Goal: Transaction & Acquisition: Purchase product/service

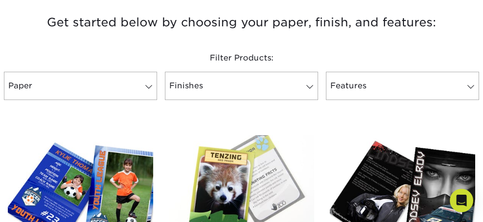
scroll to position [342, 0]
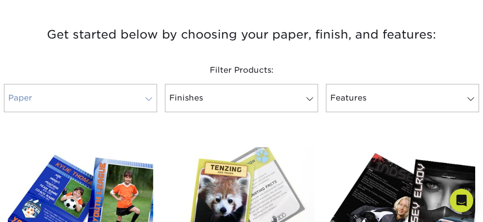
click at [156, 103] on span at bounding box center [149, 99] width 14 height 8
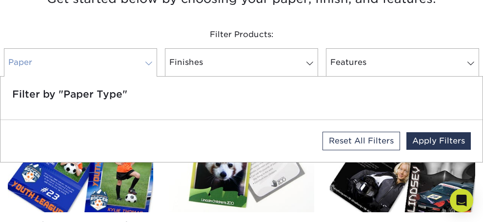
scroll to position [391, 0]
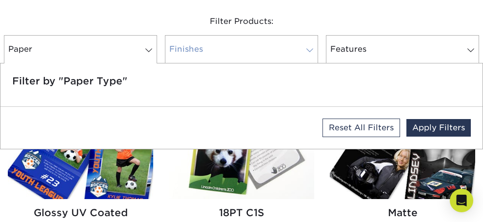
click at [268, 53] on link "Finishes" at bounding box center [241, 49] width 153 height 28
click at [367, 54] on link "Features" at bounding box center [402, 49] width 153 height 28
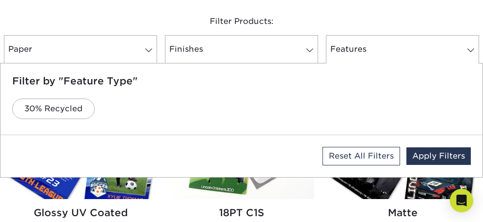
click at [195, 28] on div "Filter Products: Paper Filter by "Paper Type" Reset All Filters Apply Filters F…" at bounding box center [241, 41] width 483 height 91
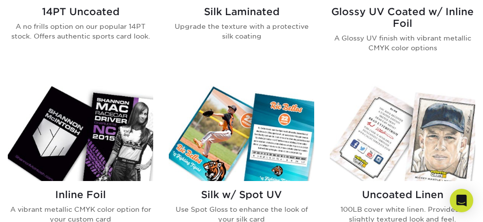
scroll to position [781, 0]
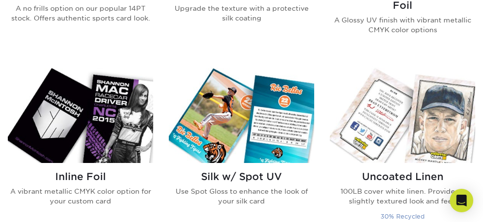
click at [330, 186] on p "100LB cover white linen. Provides a slightly textured look and feel." at bounding box center [402, 196] width 145 height 20
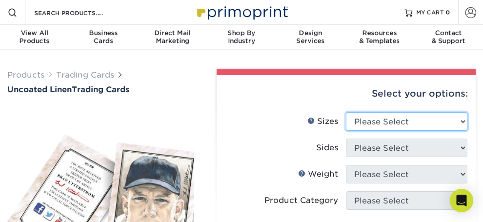
click at [462, 131] on select "Please Select 2.5" x 3.5"" at bounding box center [407, 121] width 122 height 19
click at [435, 131] on select "Please Select 2.5" x 3.5"" at bounding box center [407, 121] width 122 height 19
select select "2.50x3.50"
click at [366, 124] on select "Please Select 2.5" x 3.5"" at bounding box center [407, 121] width 122 height 19
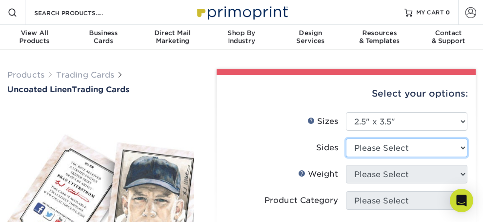
click at [409, 157] on select "Please Select Print Both Sides Print Front Only" at bounding box center [407, 148] width 122 height 19
select select "13abbda7-1d64-4f25-8bb2-c179b224825d"
click at [366, 150] on select "Please Select Print Both Sides Print Front Only" at bounding box center [407, 148] width 122 height 19
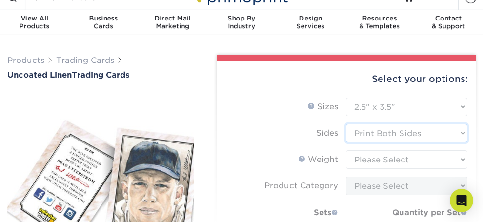
scroll to position [49, 0]
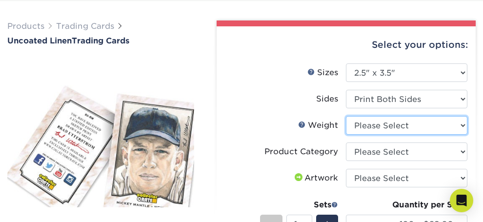
click at [397, 135] on select "Please Select 100LB" at bounding box center [407, 125] width 122 height 19
select select "100LB"
click at [366, 128] on select "Please Select 100LB" at bounding box center [407, 125] width 122 height 19
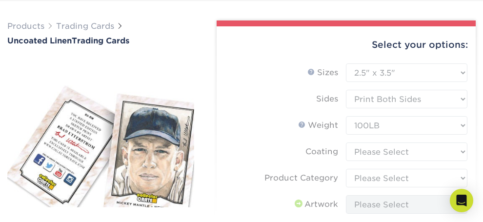
click at [401, 165] on form "Sizes Help Sizes Please Select 2.5" x 3.5" Sides Please Select 100LB -" at bounding box center [347, 199] width 244 height 272
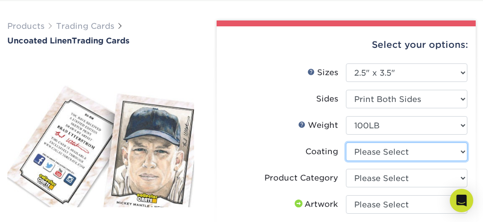
click at [404, 161] on select at bounding box center [407, 152] width 122 height 19
select select "3e7618de-abca-4bda-9f97-8b9129e913d8"
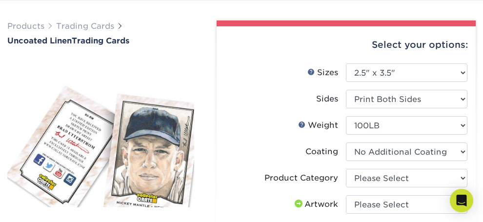
click at [366, 154] on select at bounding box center [407, 152] width 122 height 19
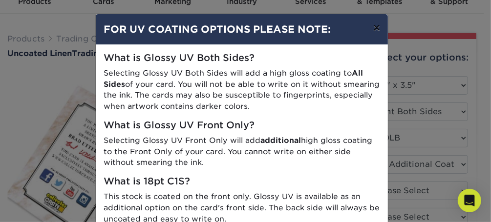
click at [372, 25] on button "×" at bounding box center [376, 27] width 22 height 27
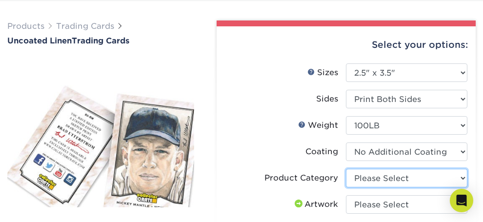
click at [387, 187] on select "Please Select Trading Cards" at bounding box center [407, 178] width 122 height 19
select select "c2f9bce9-36c2-409d-b101-c29d9d031e18"
click at [366, 181] on select "Please Select Trading Cards" at bounding box center [407, 178] width 122 height 19
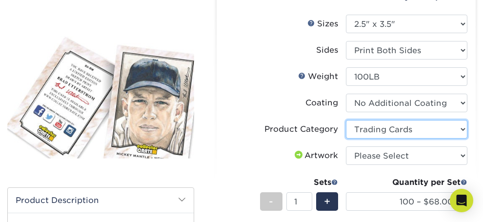
scroll to position [146, 0]
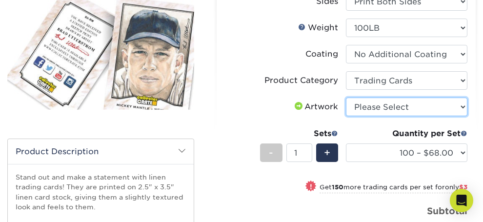
click at [399, 116] on select "Please Select I will upload files I need a design - $100" at bounding box center [407, 107] width 122 height 19
select select "upload"
click at [366, 109] on select "Please Select I will upload files I need a design - $100" at bounding box center [407, 107] width 122 height 19
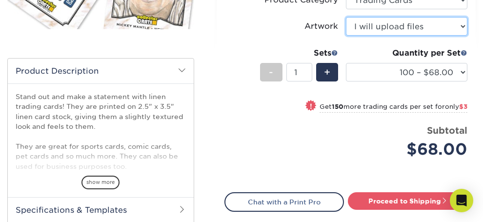
scroll to position [244, 0]
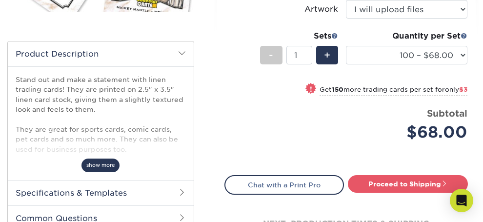
click at [120, 172] on span "show more" at bounding box center [101, 165] width 38 height 13
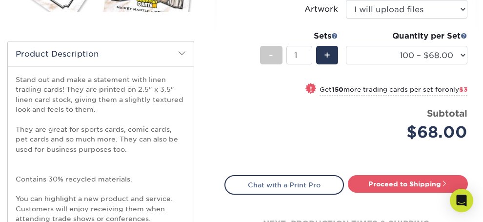
scroll to position [293, 0]
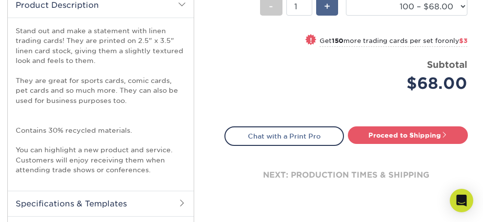
click at [330, 14] on span "+" at bounding box center [327, 6] width 6 height 15
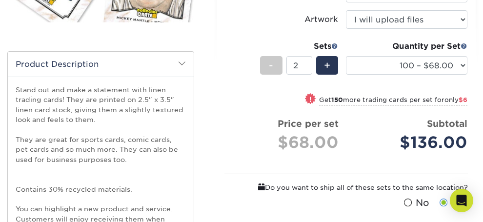
scroll to position [244, 0]
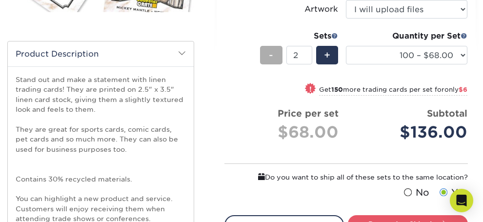
click at [282, 64] on div "-" at bounding box center [271, 55] width 22 height 19
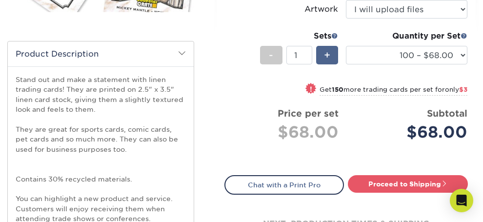
click at [330, 62] on span "+" at bounding box center [327, 55] width 6 height 15
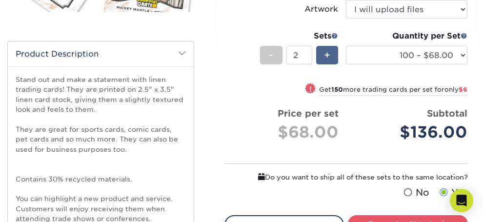
click at [330, 62] on span "+" at bounding box center [327, 55] width 6 height 15
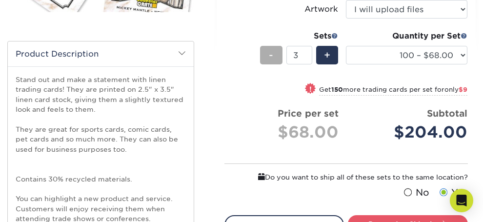
click at [273, 62] on span "-" at bounding box center [271, 55] width 4 height 15
type input "2"
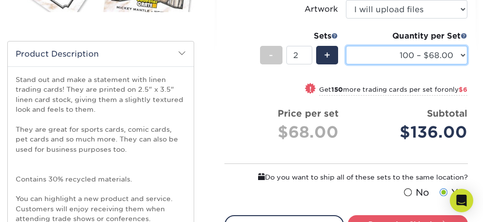
click at [460, 64] on select "100 – $68.00 250 – $71.00 500 – $78.00 1000 – $74.00 2500 – $118.00 5000 – $195…" at bounding box center [407, 55] width 122 height 19
select select "250 – $71.00"
click at [366, 58] on select "100 – $68.00 250 – $71.00 500 – $78.00 1000 – $74.00 2500 – $118.00 5000 – $195…" at bounding box center [407, 55] width 122 height 19
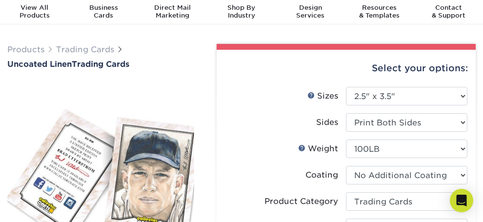
scroll to position [0, 0]
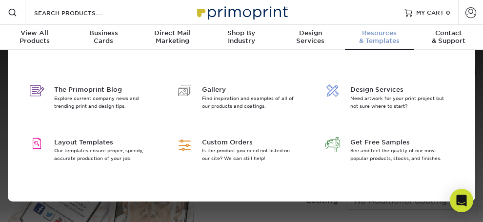
click at [384, 45] on div "Resources & Templates" at bounding box center [379, 37] width 69 height 16
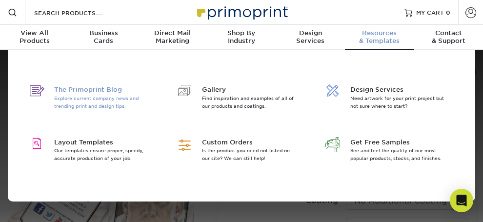
scroll to position [49, 0]
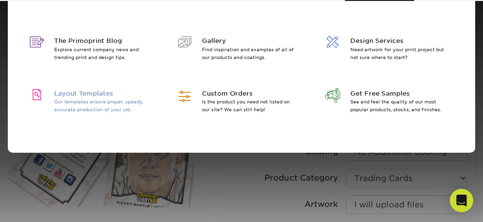
click at [107, 98] on span "Layout Templates" at bounding box center [102, 93] width 97 height 9
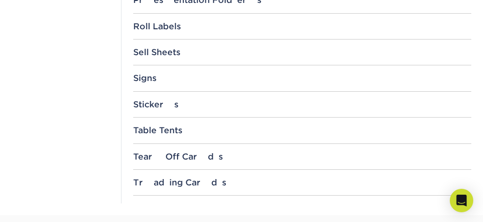
scroll to position [1123, 0]
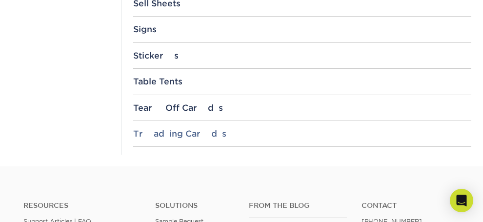
click at [185, 138] on div "Trading Cards" at bounding box center [302, 134] width 339 height 10
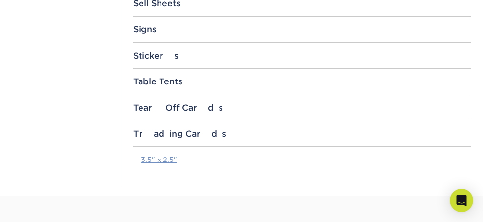
click at [165, 164] on link "3.5" x 2.5"" at bounding box center [159, 160] width 36 height 8
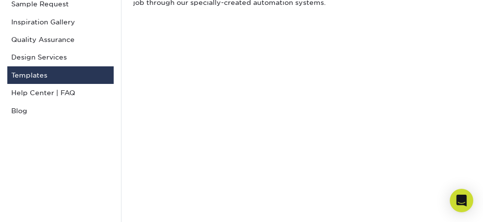
scroll to position [0, 0]
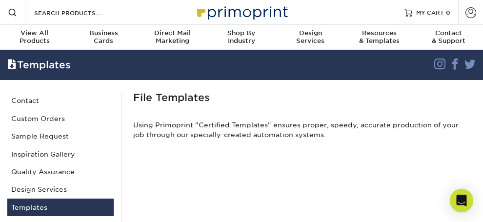
click at [194, 74] on div "Templates" at bounding box center [201, 65] width 403 height 19
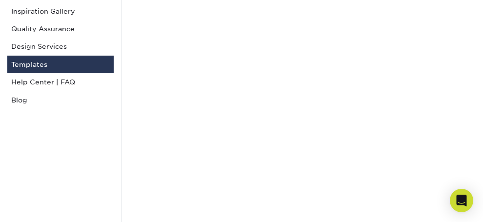
scroll to position [98, 0]
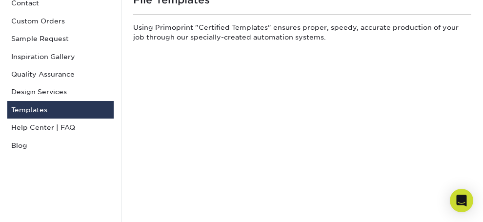
scroll to position [49, 0]
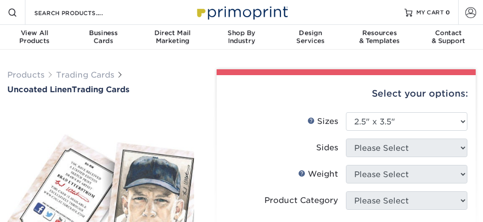
select select "2.50x3.50"
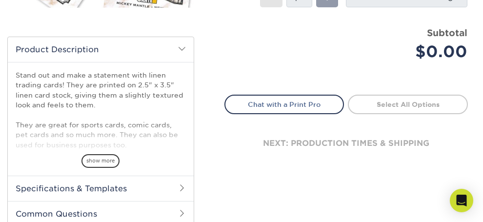
scroll to position [244, 0]
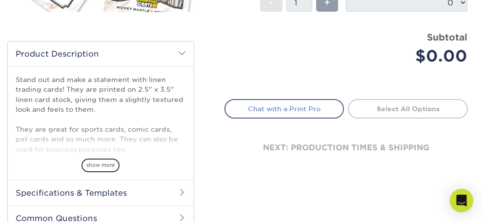
click at [328, 118] on link "Chat with a Print Pro" at bounding box center [285, 109] width 120 height 20
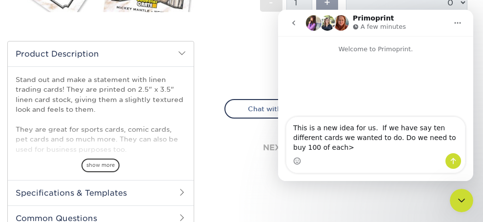
scroll to position [0, 0]
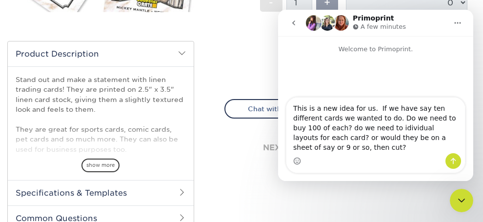
drag, startPoint x: 369, startPoint y: 139, endPoint x: 351, endPoint y: 138, distance: 18.1
click at [351, 138] on textarea "This is a new idea for us. If we have say ten different cards we wanted to do. …" at bounding box center [376, 126] width 179 height 56
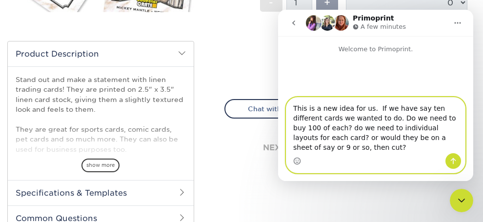
click at [357, 138] on textarea "This is a new idea for us. If we have say ten different cards we wanted to do. …" at bounding box center [376, 126] width 179 height 56
click at [415, 139] on textarea "This is a new idea for us. If we have say ten different cards we wanted to do. …" at bounding box center [376, 126] width 179 height 56
click at [459, 137] on textarea "This is a new idea for us. If we have say ten different cards we wanted to do. …" at bounding box center [376, 126] width 179 height 56
click at [343, 146] on textarea "This is a new idea for us. If we have say ten different cards we wanted to do. …" at bounding box center [376, 126] width 179 height 56
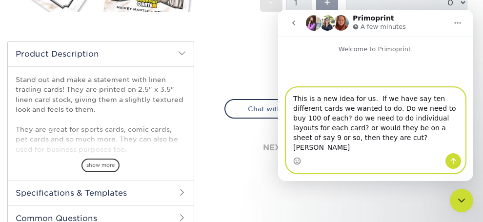
type textarea "This is a new idea for us. If we have say ten different cards we wanted to do. …"
click at [453, 162] on icon "Send a message…" at bounding box center [454, 161] width 8 height 8
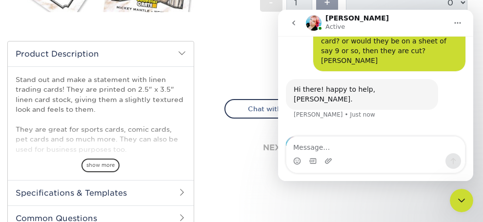
scroll to position [85, 0]
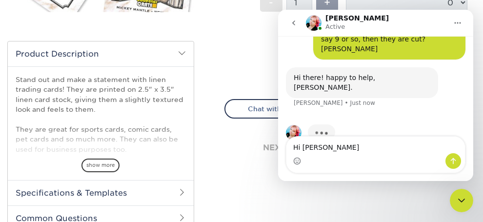
type textarea "Hi [PERSON_NAME]"
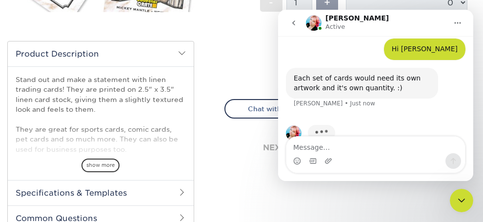
scroll to position [115, 0]
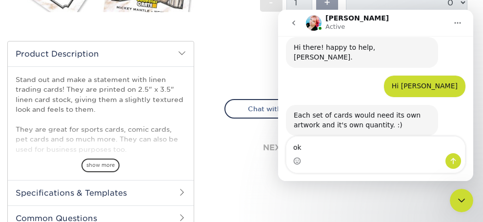
type textarea "o"
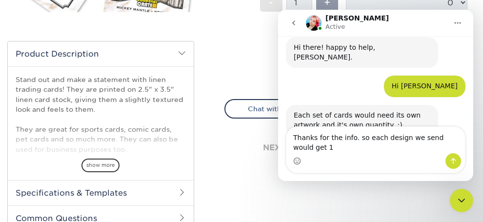
scroll to position [125, 0]
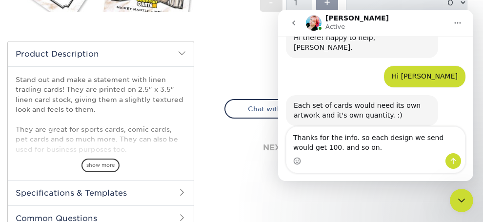
click at [306, 148] on textarea "Thanks for the info. so each design we send would get 100. and so on." at bounding box center [376, 140] width 179 height 26
drag, startPoint x: 340, startPoint y: 148, endPoint x: 308, endPoint y: 151, distance: 32.8
click at [308, 151] on textarea "Thanks for the info. so each design we send would get 100, and so on." at bounding box center [376, 140] width 179 height 26
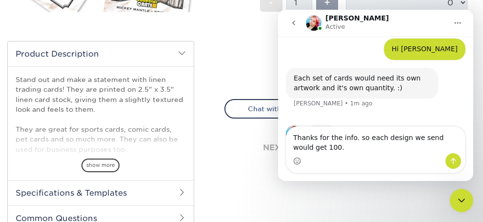
scroll to position [162, 0]
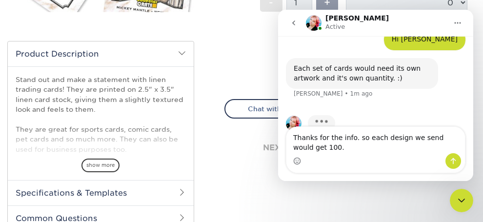
click at [354, 139] on textarea "Thanks for the info. so each design we send would get 100." at bounding box center [376, 140] width 179 height 26
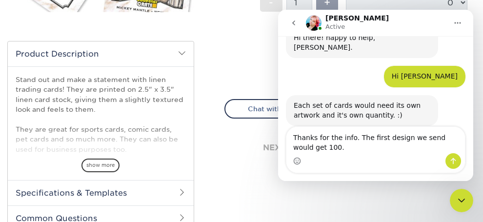
click at [306, 148] on textarea "Thanks for the info. The first design we send would get 100." at bounding box center [376, 140] width 179 height 26
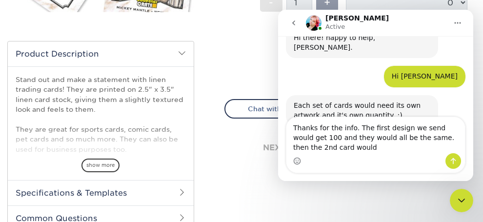
scroll to position [135, 0]
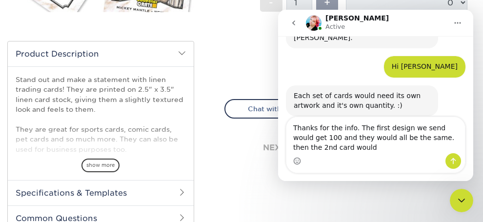
drag, startPoint x: 353, startPoint y: 127, endPoint x: 361, endPoint y: 144, distance: 18.8
click at [361, 144] on textarea "Thanks for the info. The first design we send would get 100 and they would all …" at bounding box center [376, 135] width 179 height 36
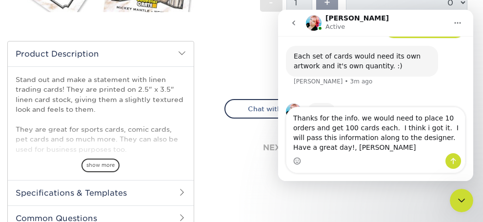
scroll to position [182, 0]
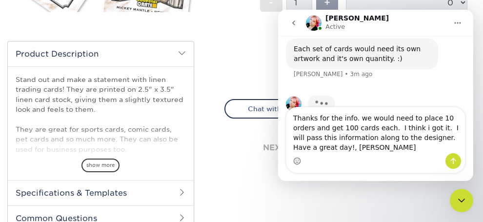
type textarea "Thanks for the info. we would need to place 10 orders and get 100 cards each. I…"
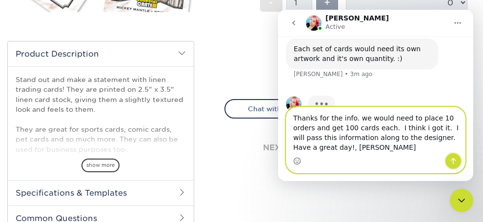
click at [452, 163] on icon "Send a message…" at bounding box center [454, 161] width 8 height 8
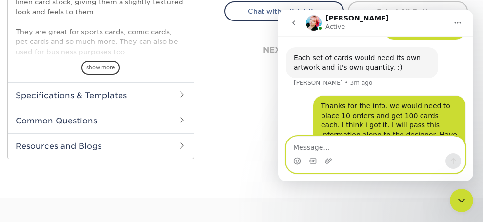
scroll to position [210, 0]
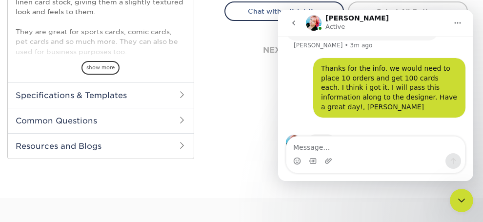
click at [101, 108] on h2 "Specifications & Templates" at bounding box center [101, 94] width 186 height 25
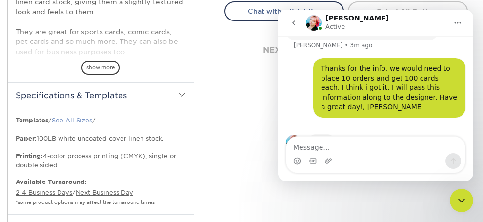
click at [78, 124] on link "See All Sizes" at bounding box center [72, 120] width 41 height 7
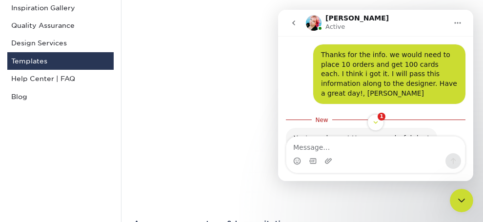
scroll to position [218, 0]
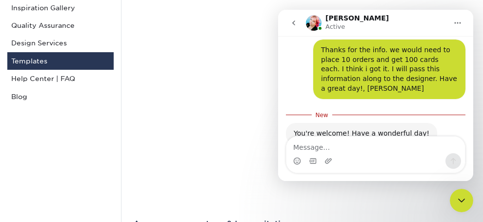
click at [462, 200] on icon "Close Intercom Messenger" at bounding box center [462, 201] width 12 height 12
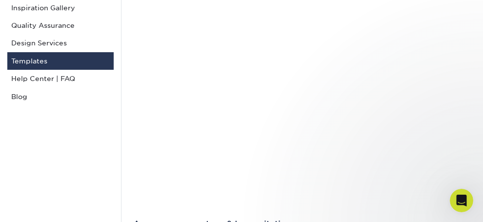
scroll to position [279, 0]
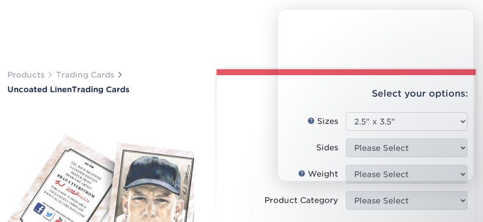
select select "2.50x3.50"
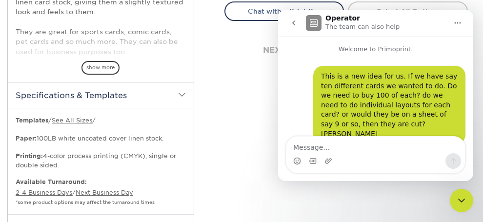
scroll to position [279, 0]
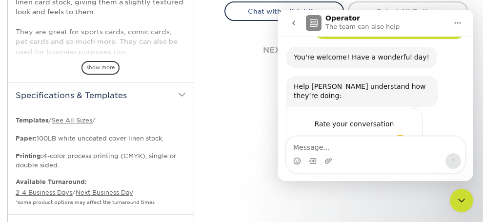
click at [402, 135] on span "Amazing" at bounding box center [400, 144] width 18 height 18
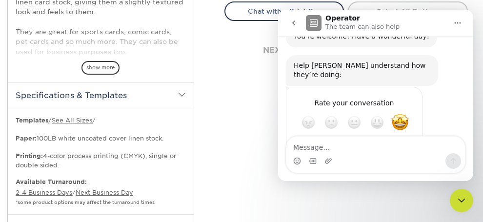
scroll to position [305, 0]
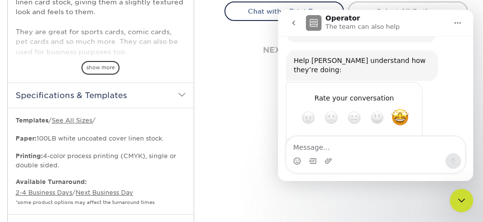
click at [462, 200] on icon "Close Intercom Messenger" at bounding box center [462, 201] width 12 height 12
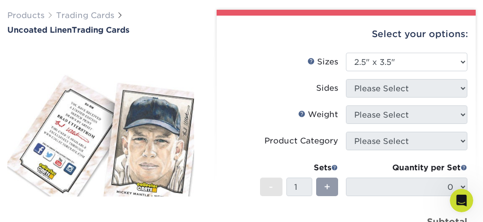
scroll to position [0, 0]
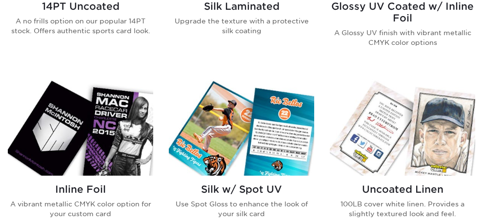
scroll to position [781, 0]
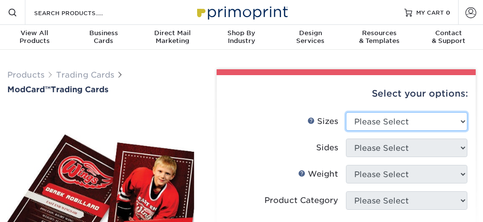
click at [405, 130] on select "Please Select 2.5" x 3.5"" at bounding box center [407, 121] width 122 height 19
select select "2.50x3.50"
click at [366, 124] on select "Please Select 2.5" x 3.5"" at bounding box center [407, 121] width 122 height 19
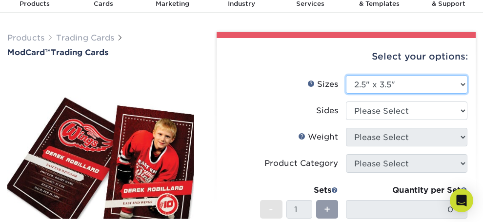
scroll to position [49, 0]
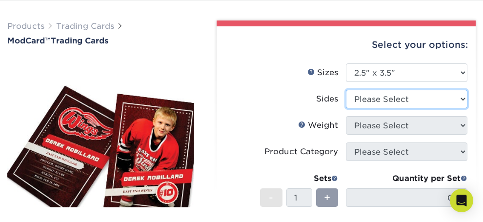
click at [404, 108] on select "Please Select Print Both Sides Print Front Only" at bounding box center [407, 99] width 122 height 19
select select "13abbda7-1d64-4f25-8bb2-c179b224825d"
click at [366, 102] on select "Please Select Print Both Sides Print Front Only" at bounding box center [407, 99] width 122 height 19
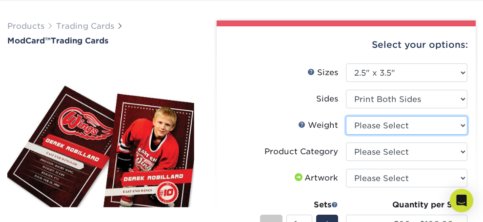
click at [412, 135] on select "Please Select 32PTUCBLK" at bounding box center [407, 125] width 122 height 19
select select "32PTUCBLK"
click at [366, 128] on select "Please Select 32PTUCBLK" at bounding box center [407, 125] width 122 height 19
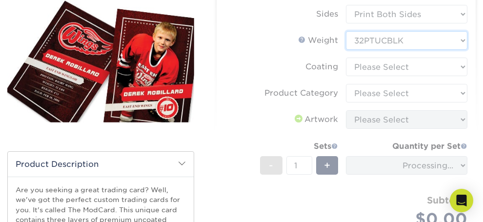
scroll to position [146, 0]
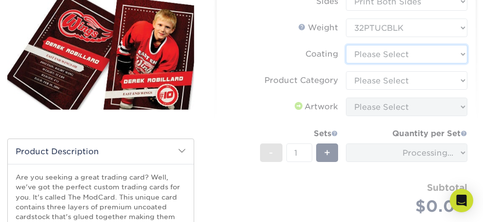
click at [426, 63] on select at bounding box center [407, 54] width 122 height 19
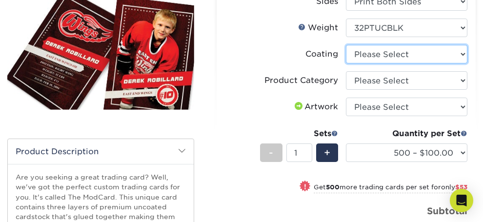
select select "3e7618de-abca-4bda-9f97-8b9129e913d8"
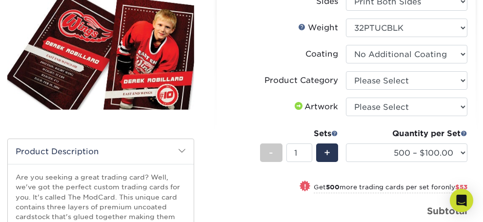
click at [366, 58] on select at bounding box center [407, 54] width 122 height 19
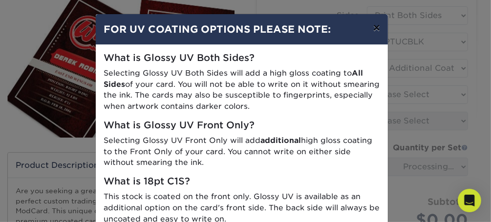
click at [371, 27] on button "×" at bounding box center [376, 27] width 22 height 27
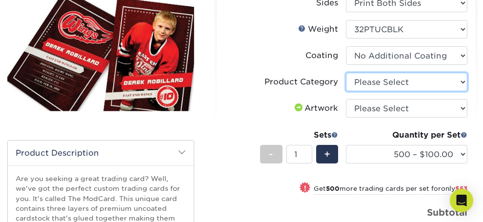
click at [398, 91] on select "Please Select Trading Cards" at bounding box center [407, 82] width 122 height 19
select select "c2f9bce9-36c2-409d-b101-c29d9d031e18"
click at [366, 84] on select "Please Select Trading Cards" at bounding box center [407, 82] width 122 height 19
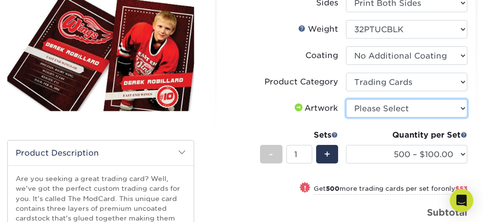
click at [399, 118] on select "Please Select I will upload files I need a design - $100" at bounding box center [407, 108] width 122 height 19
select select "upload"
click at [366, 111] on select "Please Select I will upload files I need a design - $100" at bounding box center [407, 108] width 122 height 19
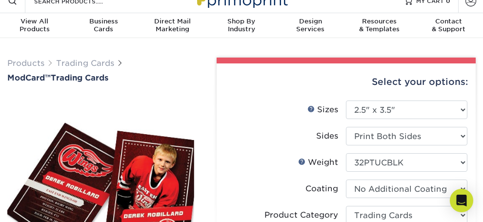
scroll to position [0, 0]
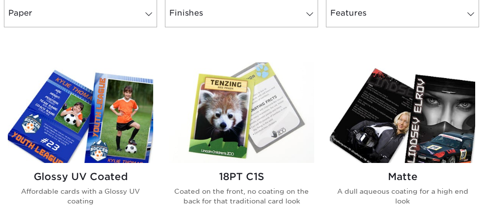
scroll to position [439, 0]
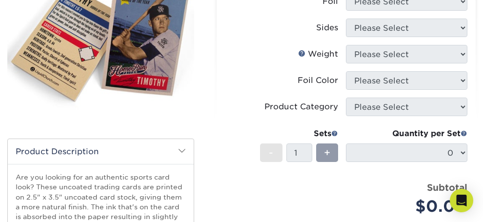
scroll to position [98, 0]
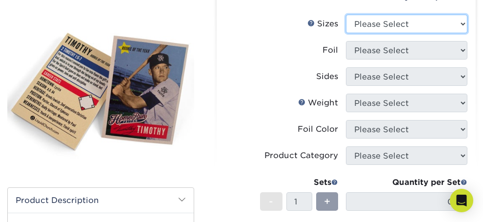
click at [385, 33] on select "Please Select 2.5" x 3.5"" at bounding box center [407, 24] width 122 height 19
select select "2.50x3.50"
click at [366, 26] on select "Please Select 2.5" x 3.5"" at bounding box center [407, 24] width 122 height 19
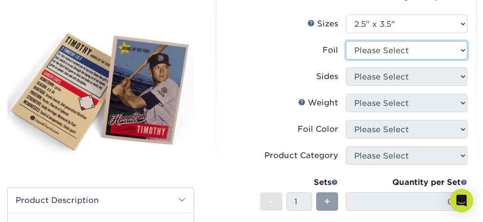
click at [389, 60] on select "Please Select Yes No" at bounding box center [407, 50] width 122 height 19
click at [366, 53] on select "Please Select Yes No" at bounding box center [407, 50] width 122 height 19
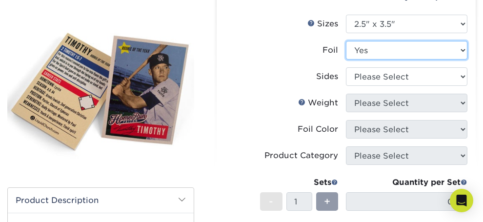
click at [386, 60] on select "Please Select Yes No" at bounding box center [407, 50] width 122 height 19
select select "0"
click at [366, 53] on select "Please Select Yes No" at bounding box center [407, 50] width 122 height 19
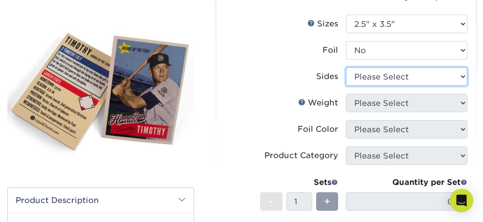
click at [389, 86] on select "Please Select Print Both Sides Print Front Only" at bounding box center [407, 76] width 122 height 19
select select "13abbda7-1d64-4f25-8bb2-c179b224825d"
click at [366, 79] on select "Please Select Print Both Sides Print Front Only" at bounding box center [407, 76] width 122 height 19
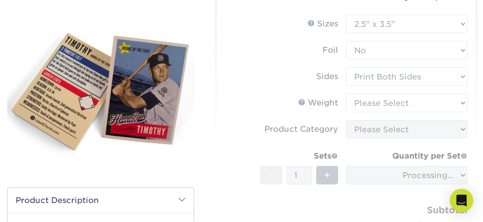
click at [392, 117] on form "Sizes Help Sizes Please Select 2.5" x 3.5" Foil Please Select Yes No -" at bounding box center [347, 138] width 244 height 246
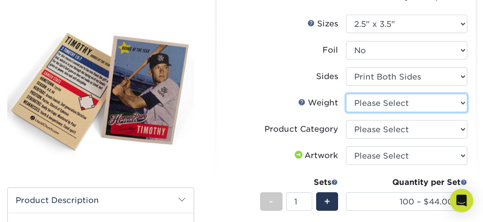
click at [389, 112] on select "Please Select 14PT Uncoated" at bounding box center [407, 103] width 122 height 19
select select "14PT Uncoated"
click at [366, 105] on select "Please Select 14PT Uncoated" at bounding box center [407, 103] width 122 height 19
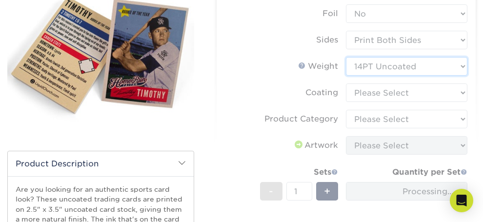
scroll to position [146, 0]
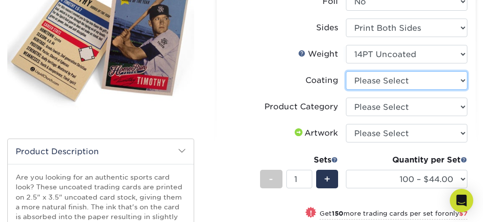
click at [401, 90] on select at bounding box center [407, 80] width 122 height 19
select select "3e7618de-abca-4bda-9f97-8b9129e913d8"
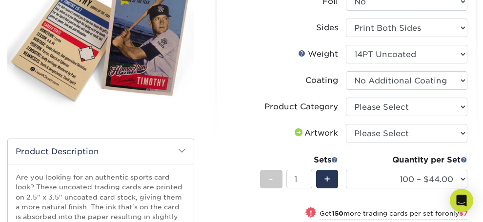
click at [366, 84] on select at bounding box center [407, 80] width 122 height 19
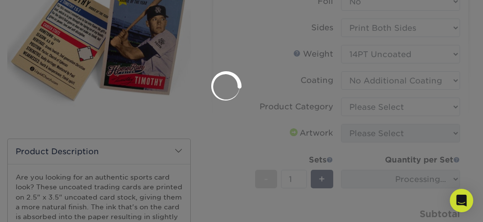
scroll to position [145, 0]
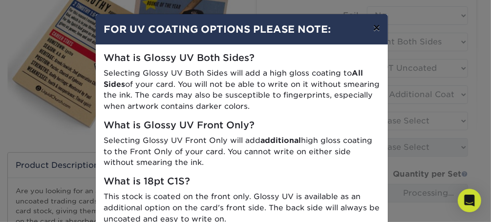
click at [372, 29] on button "×" at bounding box center [376, 27] width 22 height 27
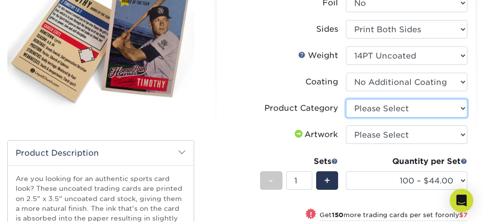
click at [396, 118] on select "Please Select Trading Cards" at bounding box center [407, 108] width 122 height 19
select select "c2f9bce9-36c2-409d-b101-c29d9d031e18"
click at [366, 111] on select "Please Select Trading Cards" at bounding box center [407, 108] width 122 height 19
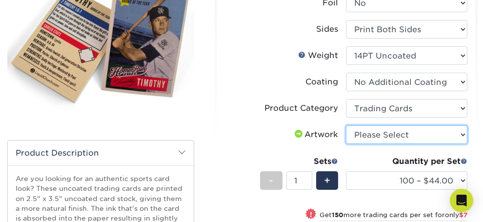
click at [395, 144] on select "Please Select I will upload files I need a design - $100" at bounding box center [407, 134] width 122 height 19
select select "upload"
click at [366, 137] on select "Please Select I will upload files I need a design - $100" at bounding box center [407, 134] width 122 height 19
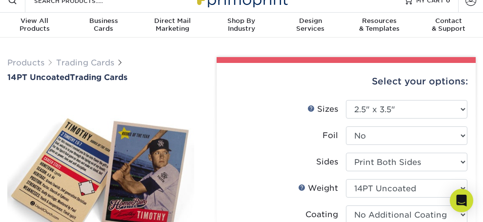
scroll to position [0, 0]
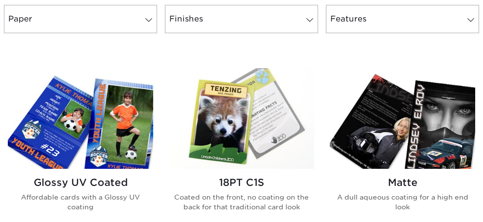
scroll to position [439, 0]
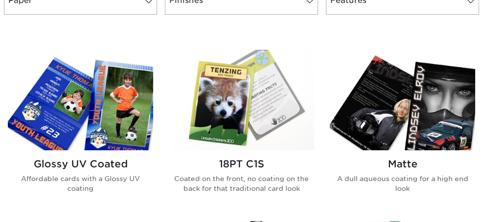
click at [330, 92] on img at bounding box center [402, 100] width 145 height 101
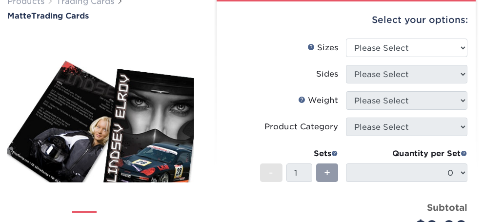
scroll to position [98, 0]
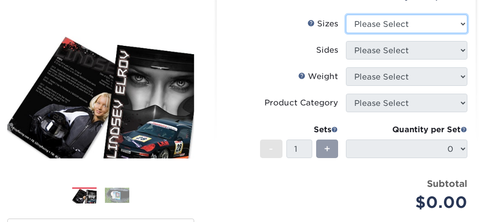
click at [389, 32] on select "Please Select 2.5" x 3.5"" at bounding box center [407, 24] width 122 height 19
select select "2.50x3.50"
click at [366, 26] on select "Please Select 2.5" x 3.5"" at bounding box center [407, 24] width 122 height 19
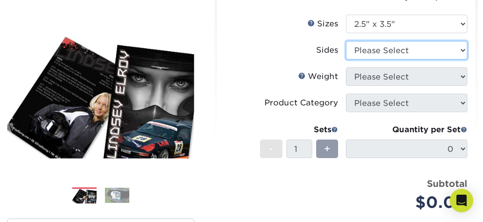
click at [384, 60] on select "Please Select Print Both Sides Print Front Only" at bounding box center [407, 50] width 122 height 19
select select "13abbda7-1d64-4f25-8bb2-c179b224825d"
click at [366, 53] on select "Please Select Print Both Sides Print Front Only" at bounding box center [407, 50] width 122 height 19
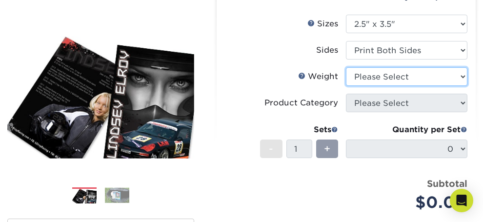
click at [386, 86] on select "Please Select 16PT 14PT" at bounding box center [407, 76] width 122 height 19
select select "16PT"
click at [366, 79] on select "Please Select 16PT 14PT" at bounding box center [407, 76] width 122 height 19
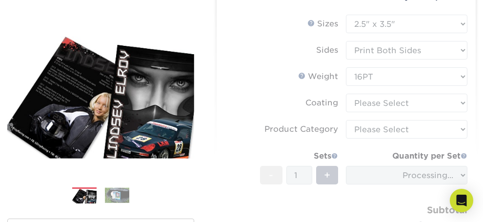
click at [380, 120] on form "Sizes Help Sizes Please Select 2.5" x 3.5" Sides Please Select 16PT - 1" at bounding box center [347, 138] width 244 height 246
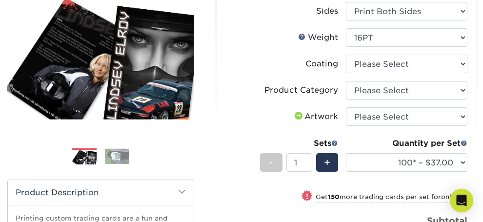
scroll to position [146, 0]
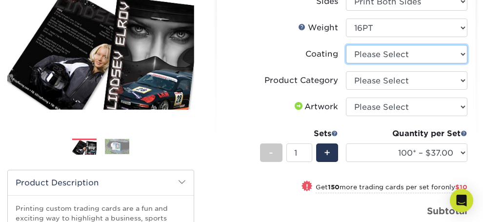
click at [376, 63] on select at bounding box center [407, 54] width 122 height 19
select select "121bb7b5-3b4d-429f-bd8d-bbf80e953313"
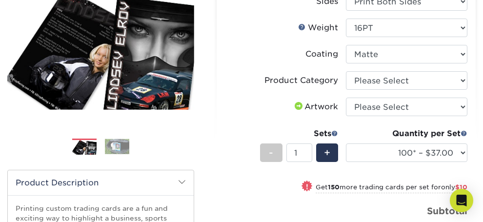
click at [366, 58] on select at bounding box center [407, 54] width 122 height 19
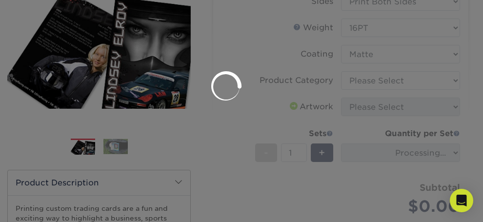
scroll to position [145, 0]
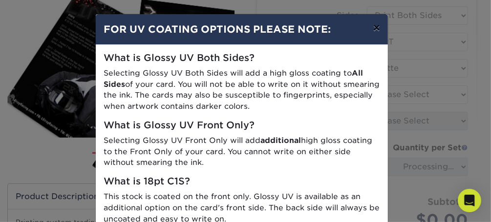
click at [373, 26] on button "×" at bounding box center [376, 27] width 22 height 27
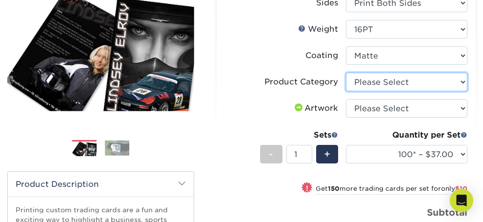
click at [397, 91] on select "Please Select Trading Cards" at bounding box center [407, 82] width 122 height 19
select select "c2f9bce9-36c2-409d-b101-c29d9d031e18"
click at [366, 84] on select "Please Select Trading Cards" at bounding box center [407, 82] width 122 height 19
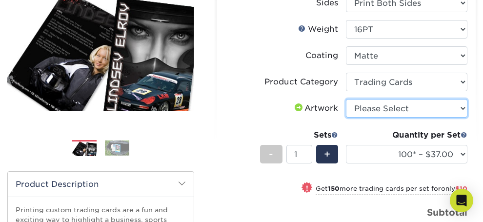
click at [397, 118] on select "Please Select I will upload files I need a design - $100" at bounding box center [407, 108] width 122 height 19
select select "upload"
click at [366, 111] on select "Please Select I will upload files I need a design - $100" at bounding box center [407, 108] width 122 height 19
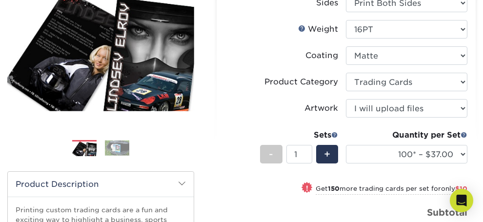
click at [268, 39] on label "Weight Help Weight" at bounding box center [286, 29] width 122 height 19
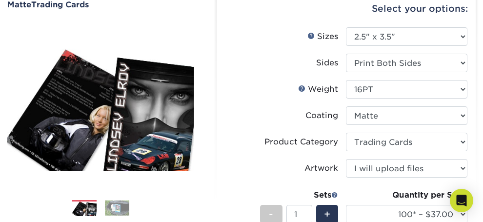
scroll to position [0, 0]
